Goal: Task Accomplishment & Management: Manage account settings

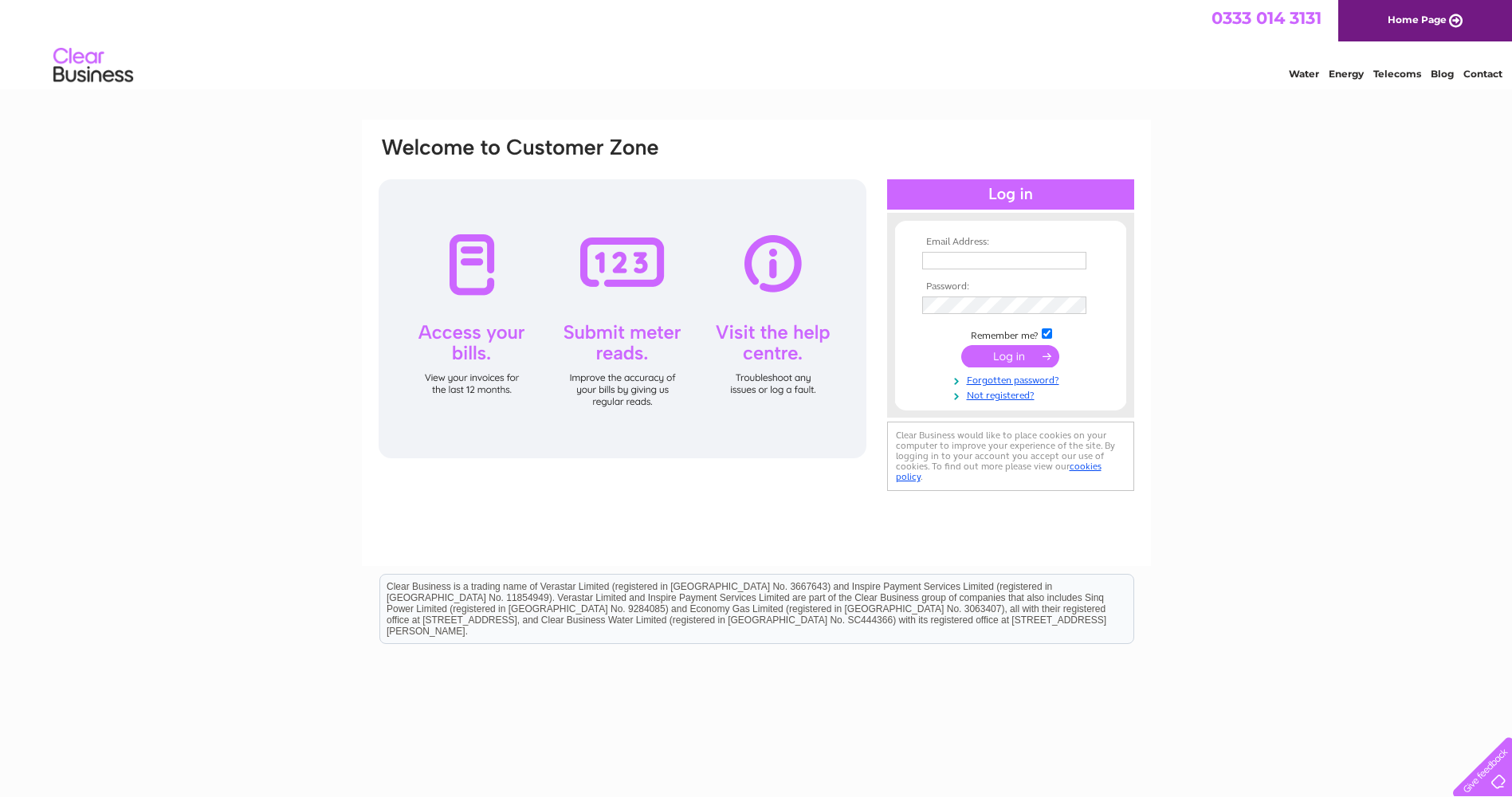
type input "[PERSON_NAME][EMAIL_ADDRESS][DOMAIN_NAME]"
click at [1018, 363] on input "submit" at bounding box center [1011, 356] width 98 height 23
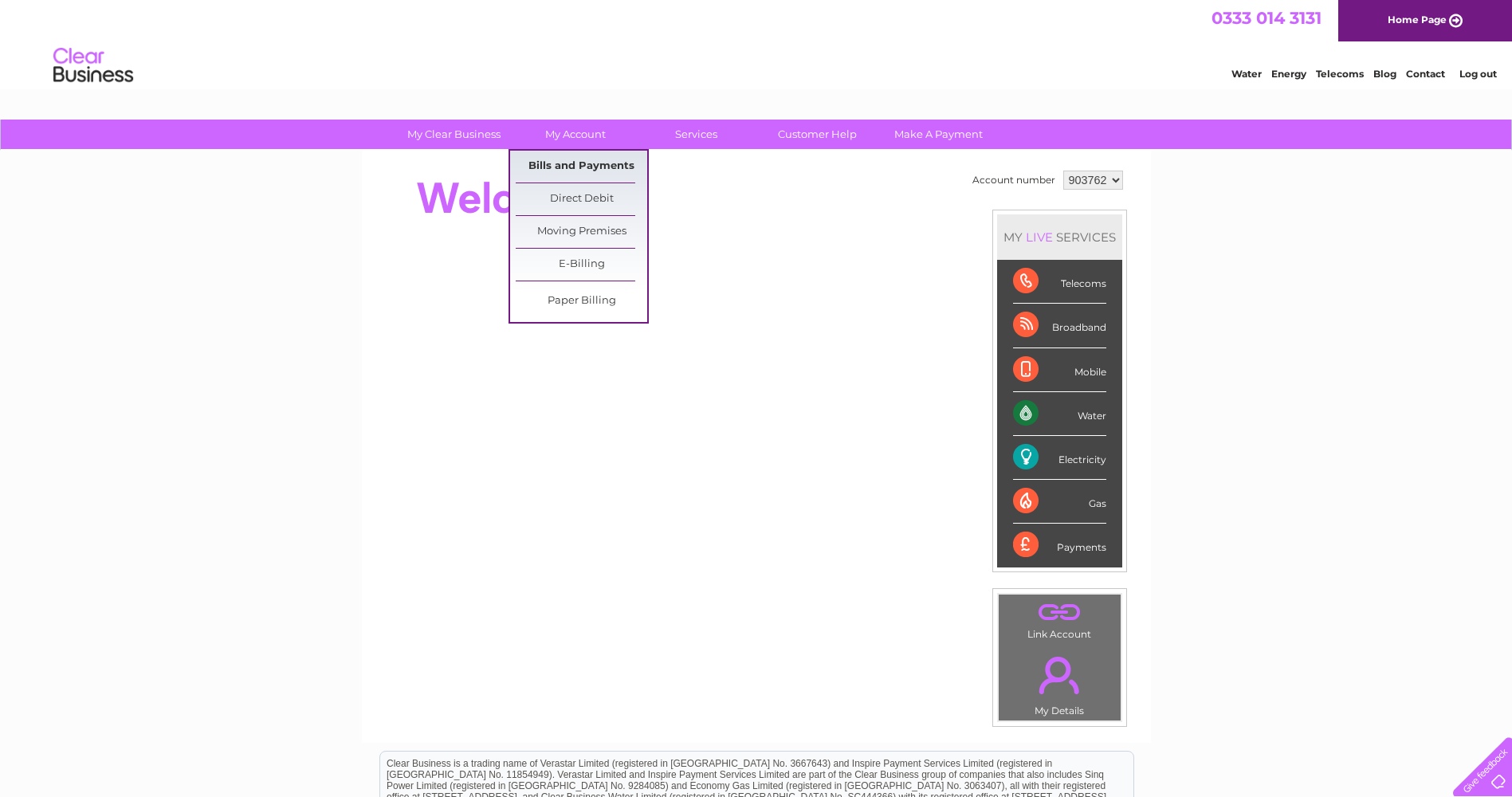
click at [572, 165] on link "Bills and Payments" at bounding box center [582, 166] width 132 height 31
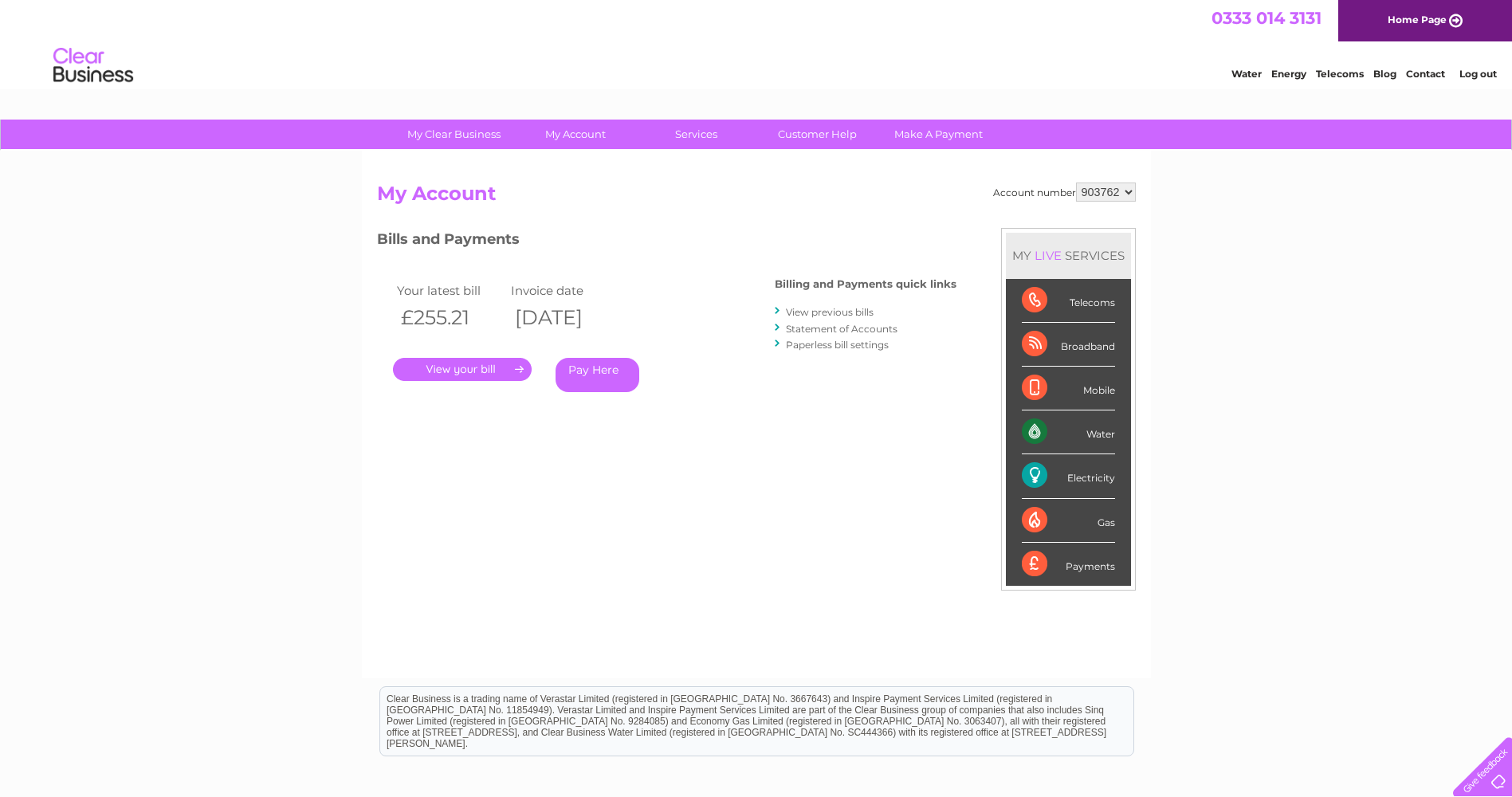
click at [460, 371] on link "." at bounding box center [462, 370] width 139 height 24
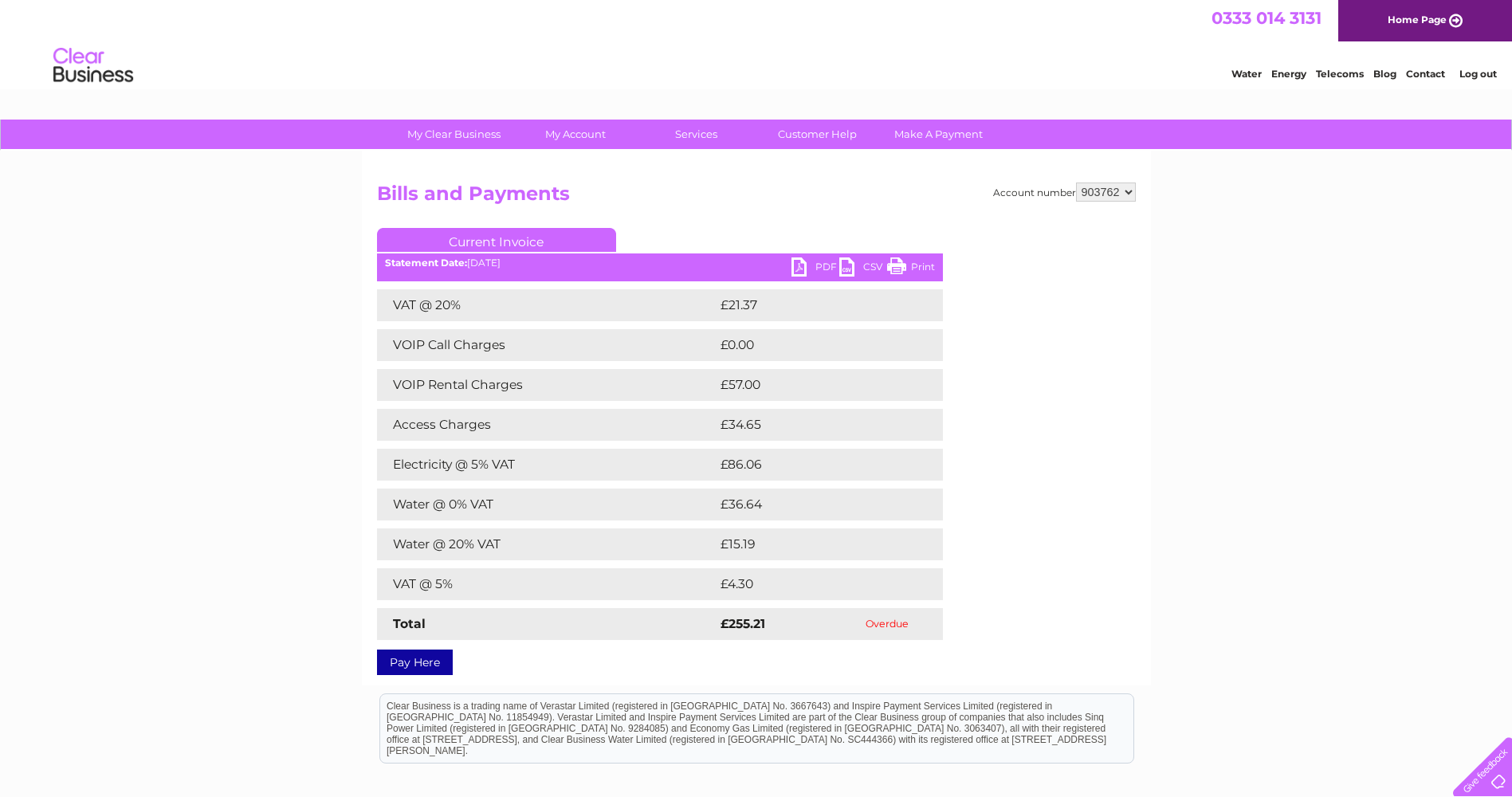
click at [428, 662] on link "Pay Here" at bounding box center [415, 662] width 76 height 26
click at [805, 268] on link "PDF" at bounding box center [815, 269] width 48 height 24
